Goal: Task Accomplishment & Management: Manage account settings

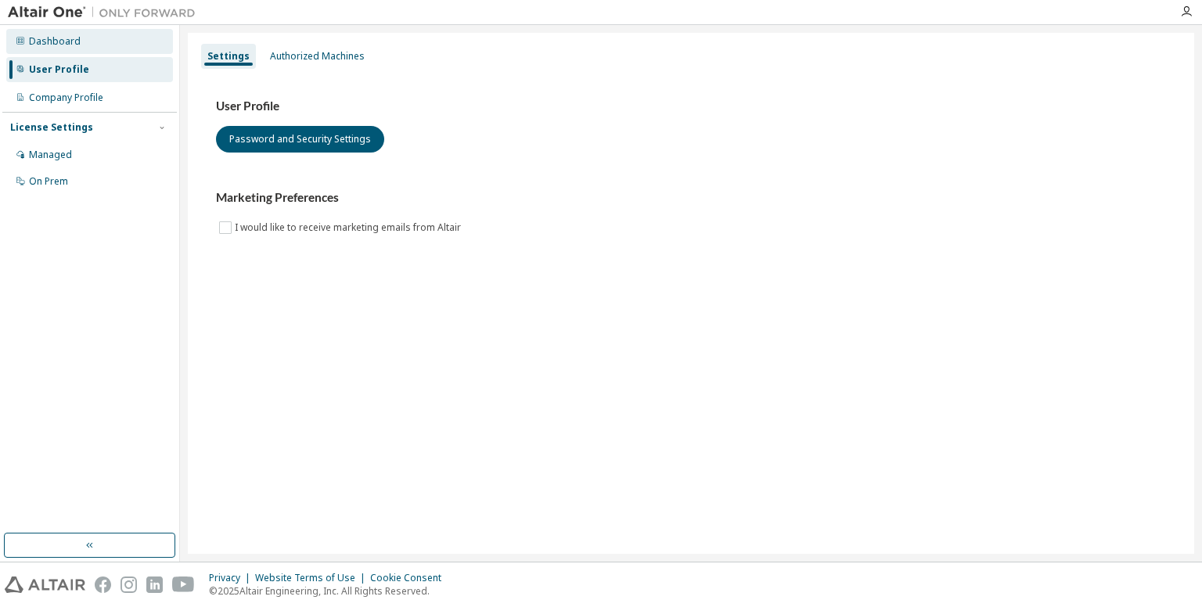
click at [63, 34] on div "Dashboard" at bounding box center [89, 41] width 167 height 25
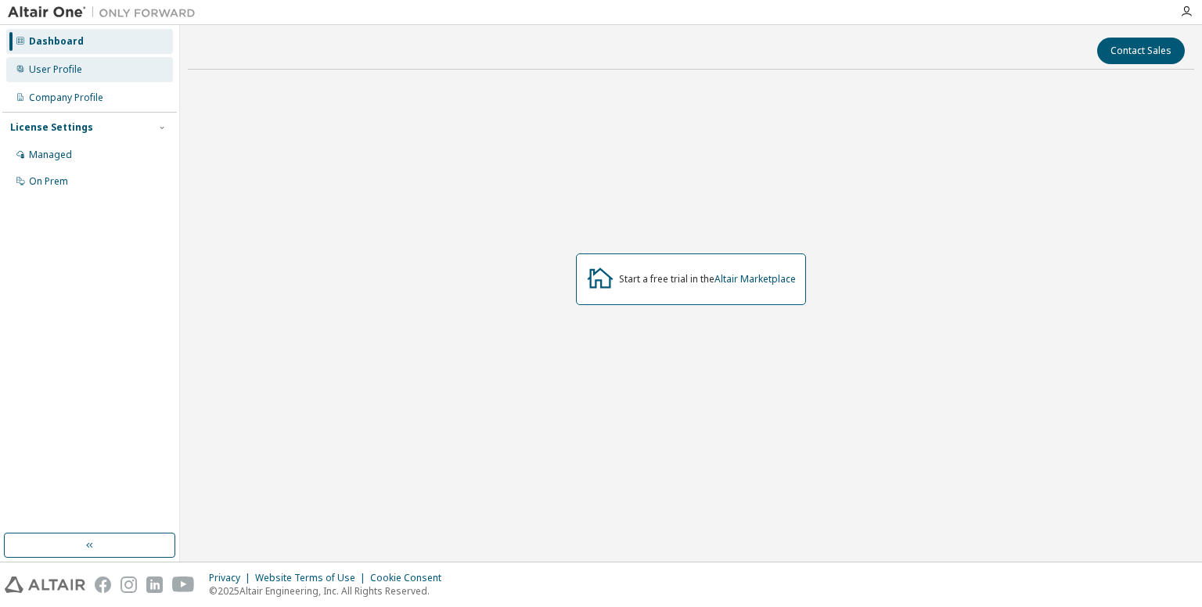
click at [49, 65] on div "User Profile" at bounding box center [55, 69] width 53 height 13
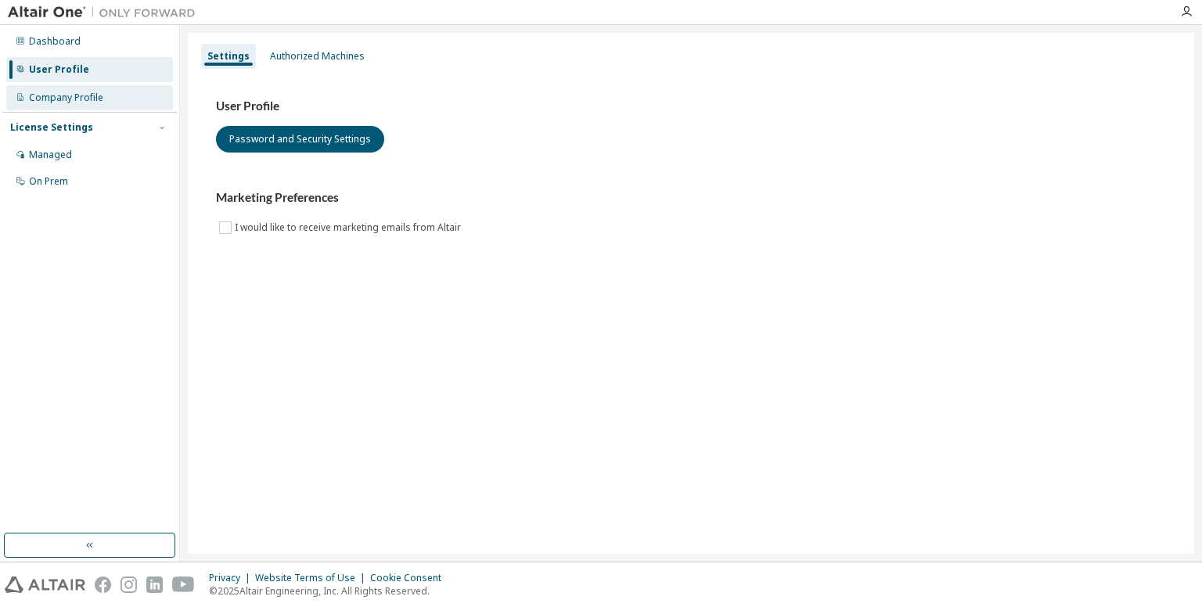
click at [63, 106] on div "Company Profile" at bounding box center [89, 97] width 167 height 25
